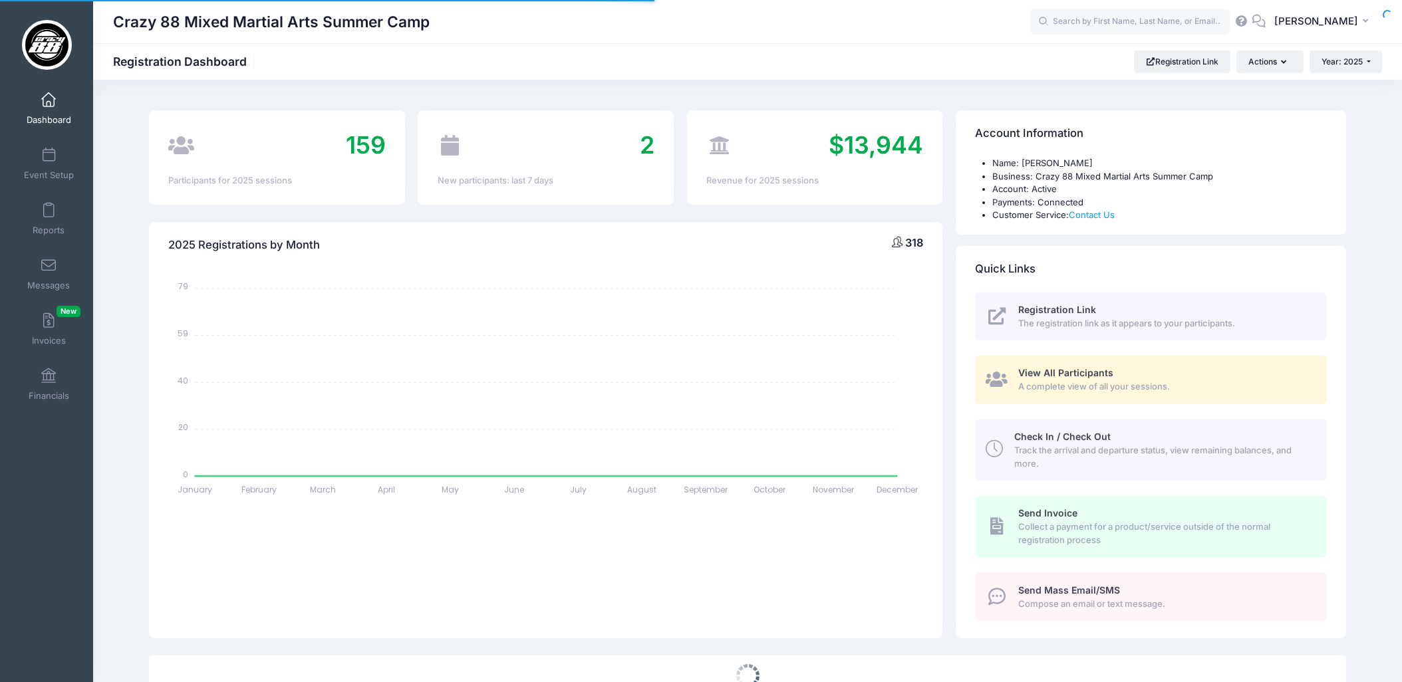
select select
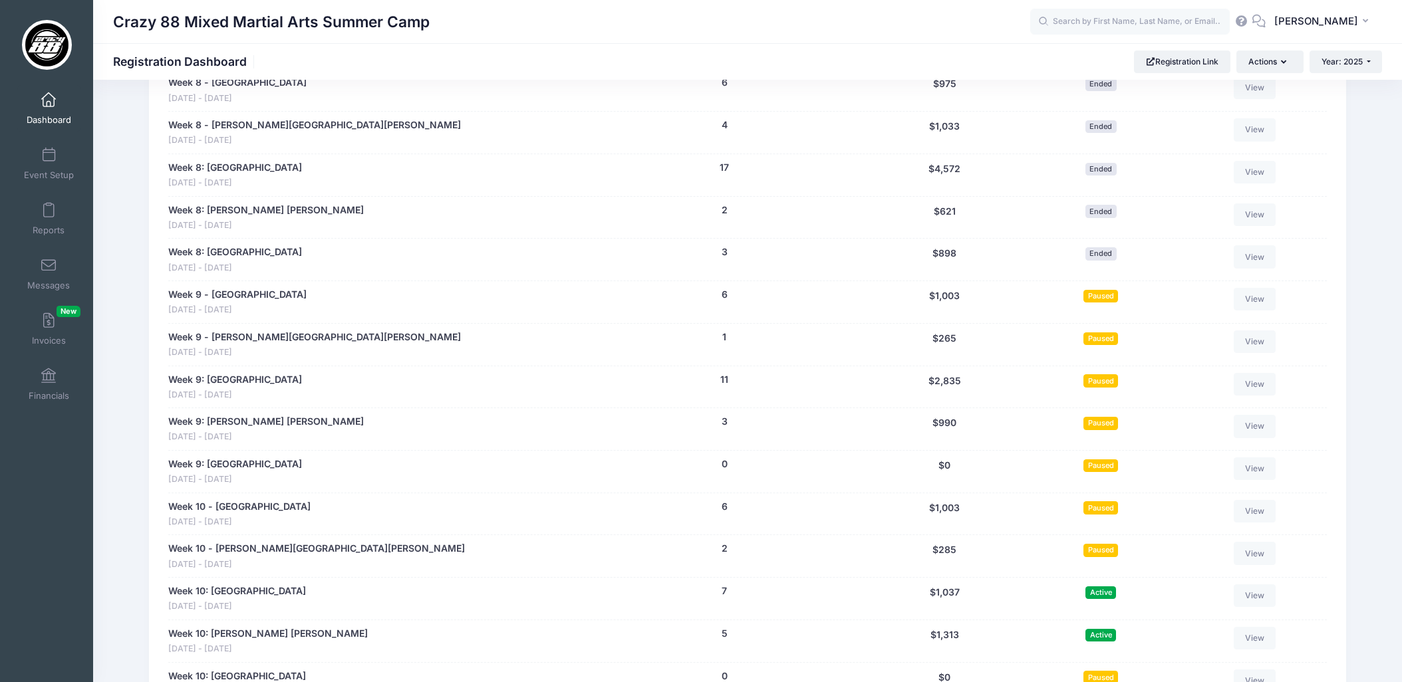
click at [1029, 426] on div "Paused" at bounding box center [1100, 429] width 150 height 29
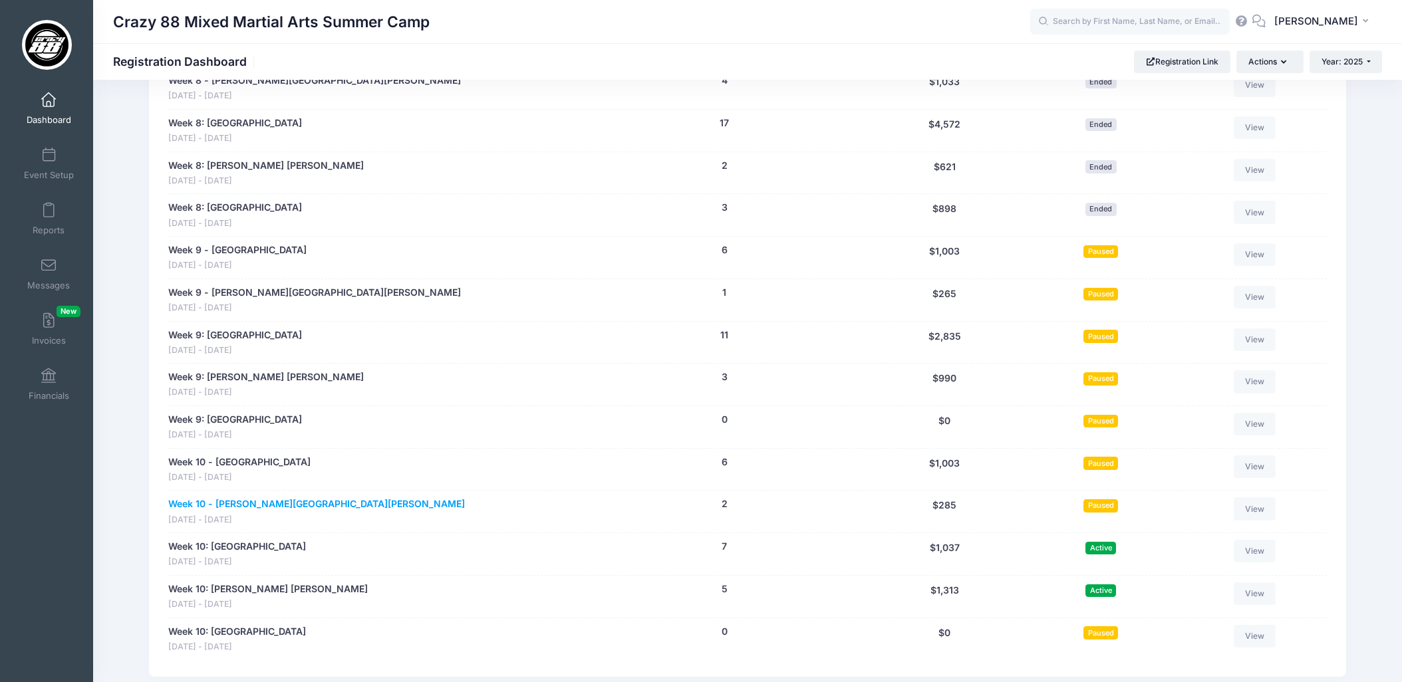
scroll to position [2206, 0]
click at [244, 382] on link "Week 9: [PERSON_NAME] [PERSON_NAME]" at bounding box center [265, 378] width 195 height 14
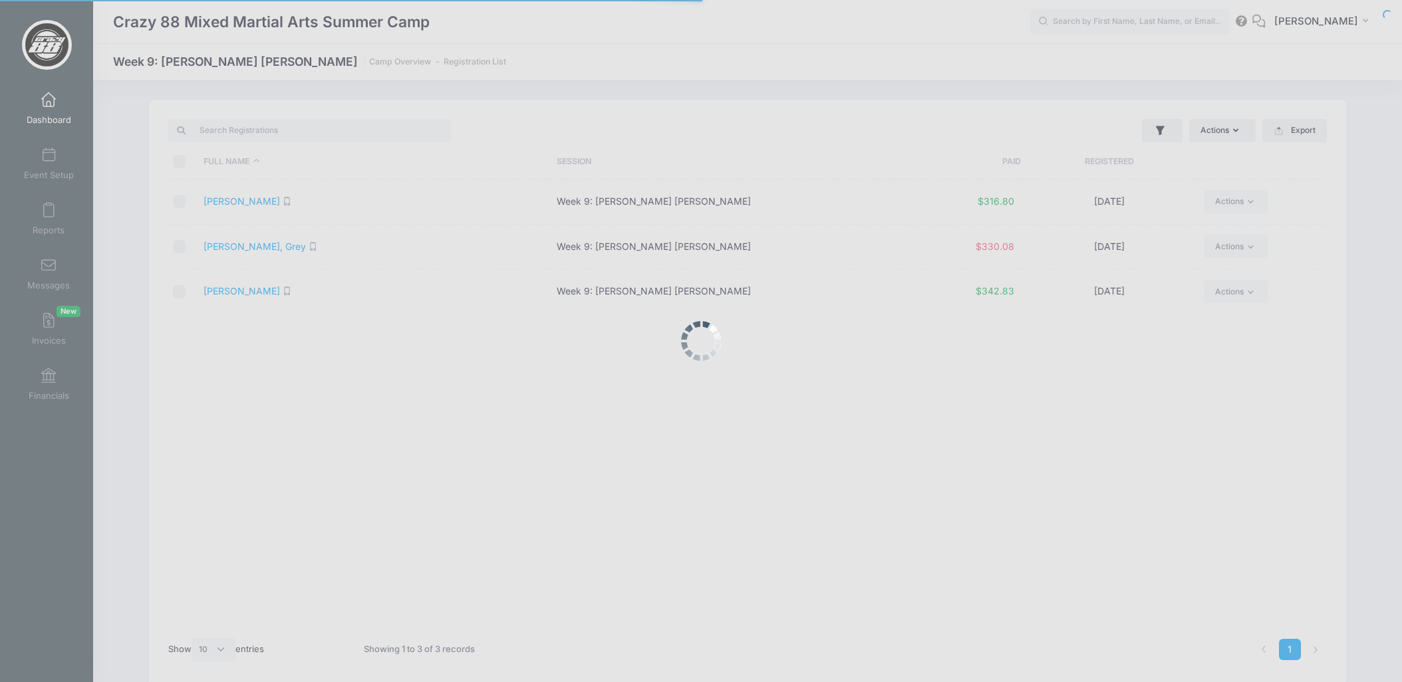
select select "10"
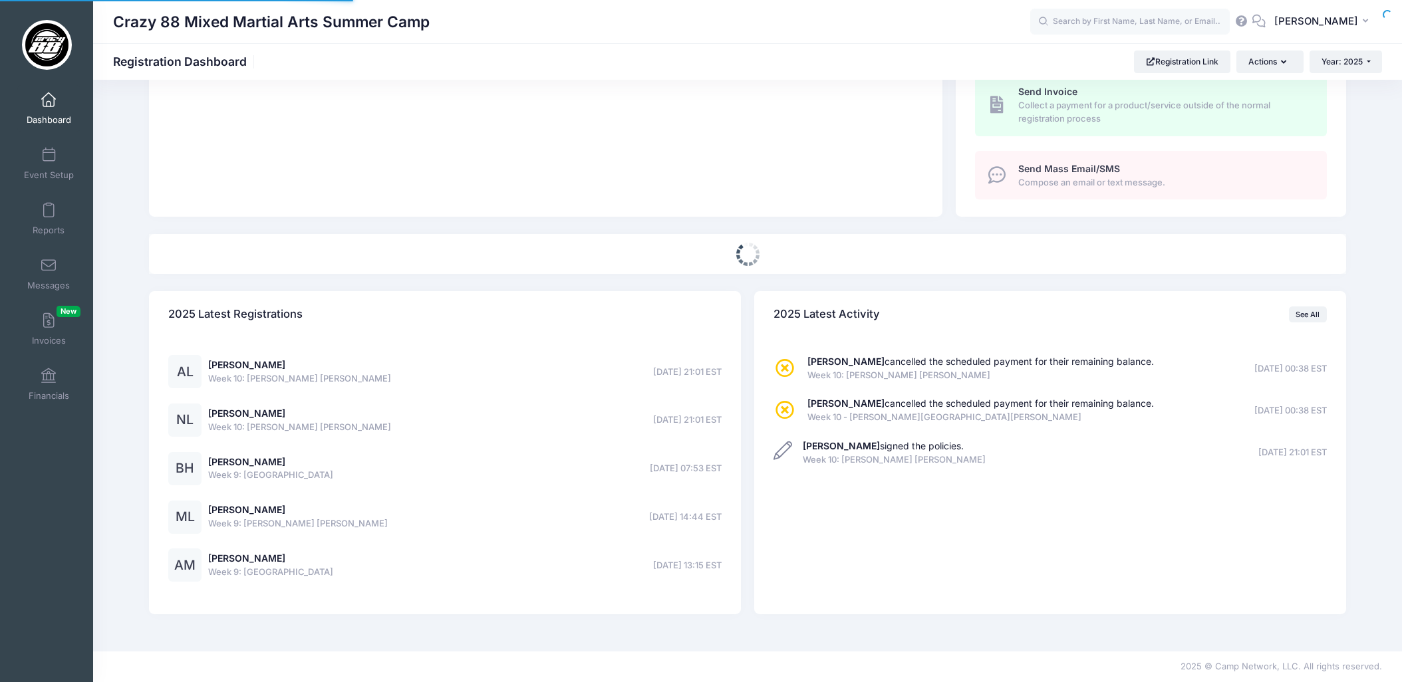
select select
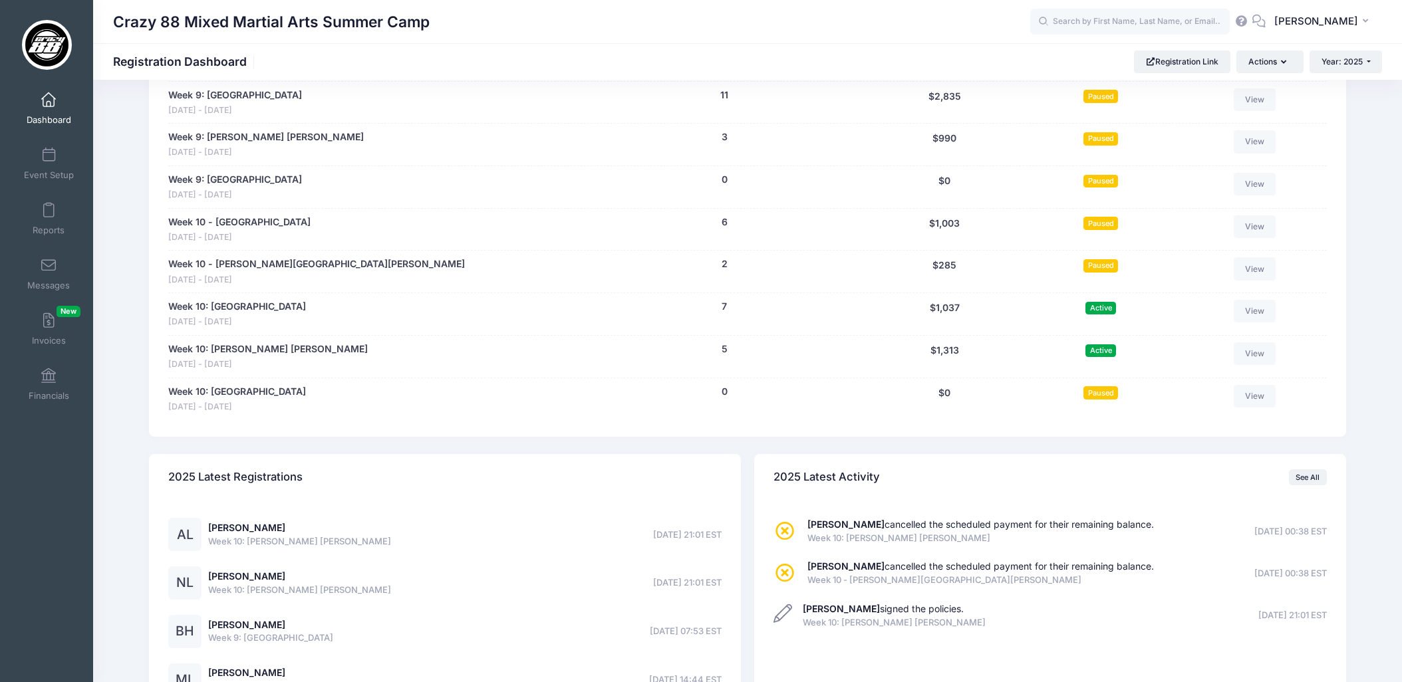
scroll to position [2448, 0]
click at [243, 352] on link "Week 10: [PERSON_NAME] [PERSON_NAME]" at bounding box center [267, 349] width 199 height 14
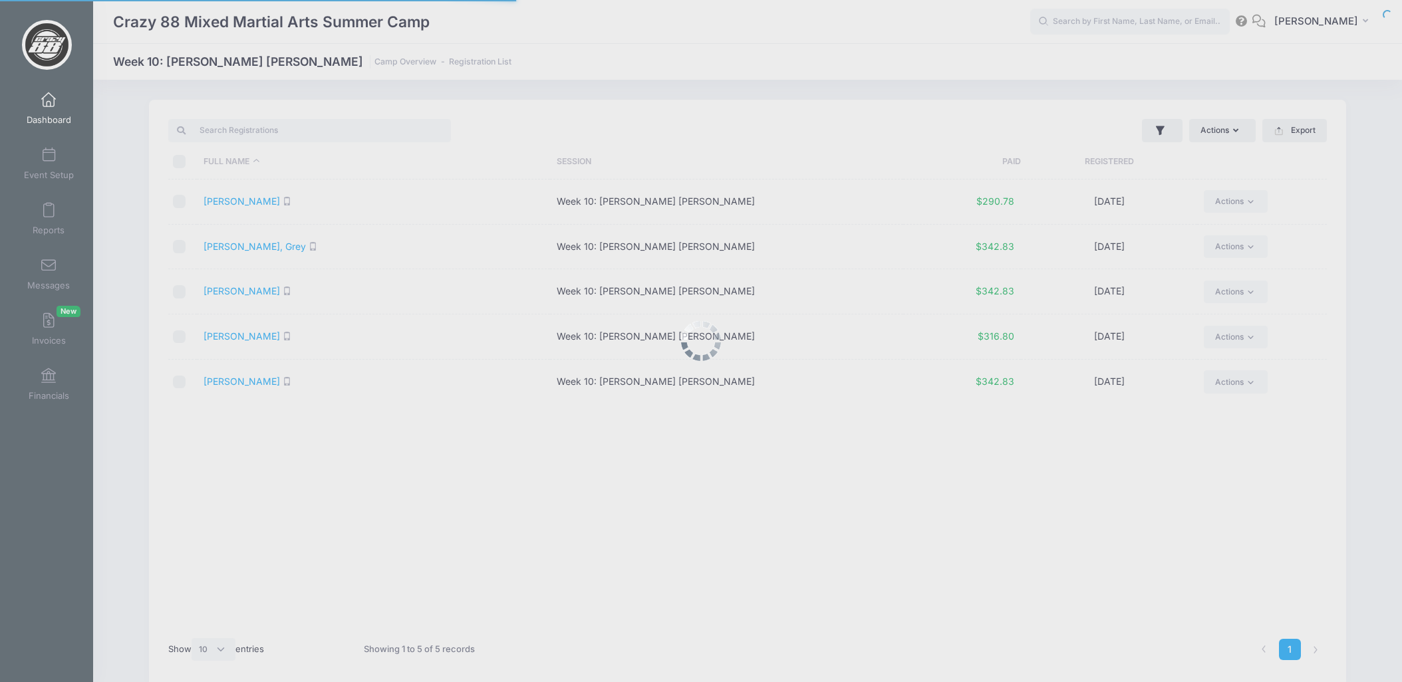
select select "10"
